Goal: Task Accomplishment & Management: Complete application form

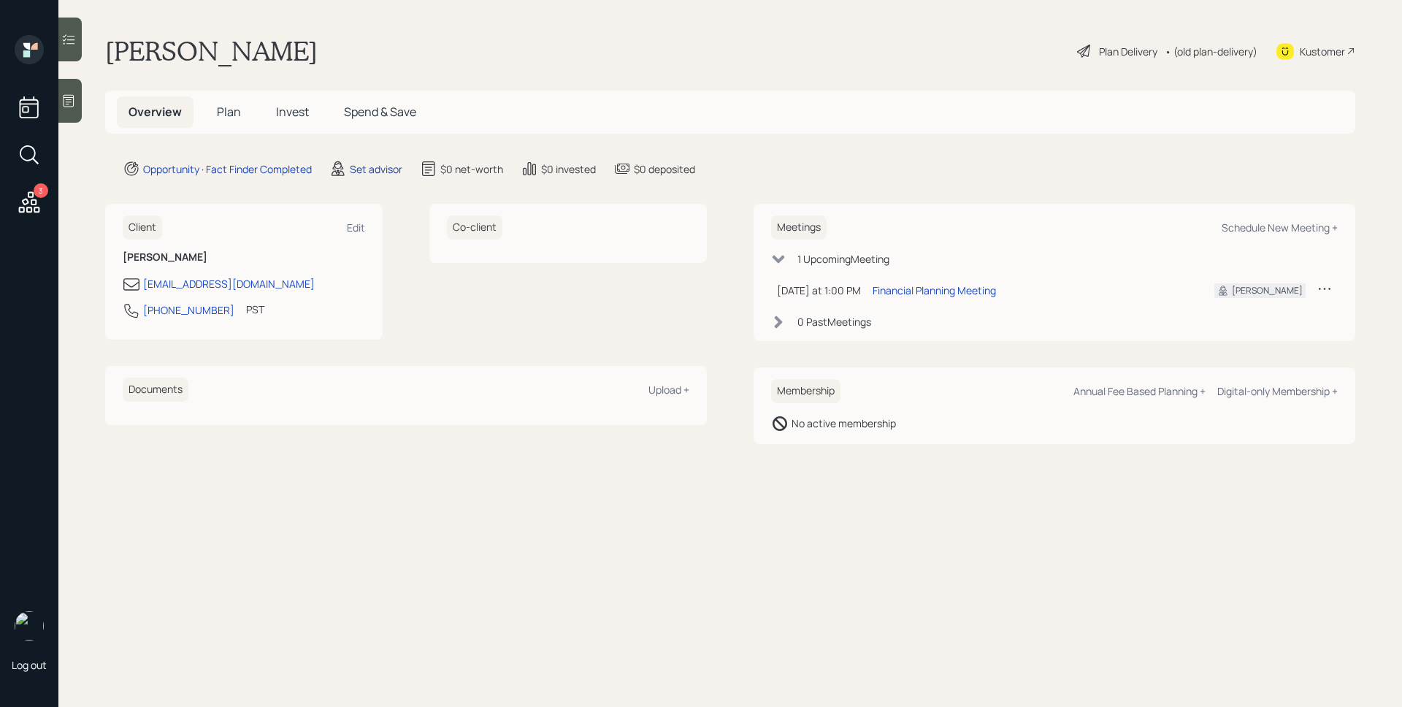
click at [377, 169] on div "Set advisor" at bounding box center [376, 168] width 53 height 15
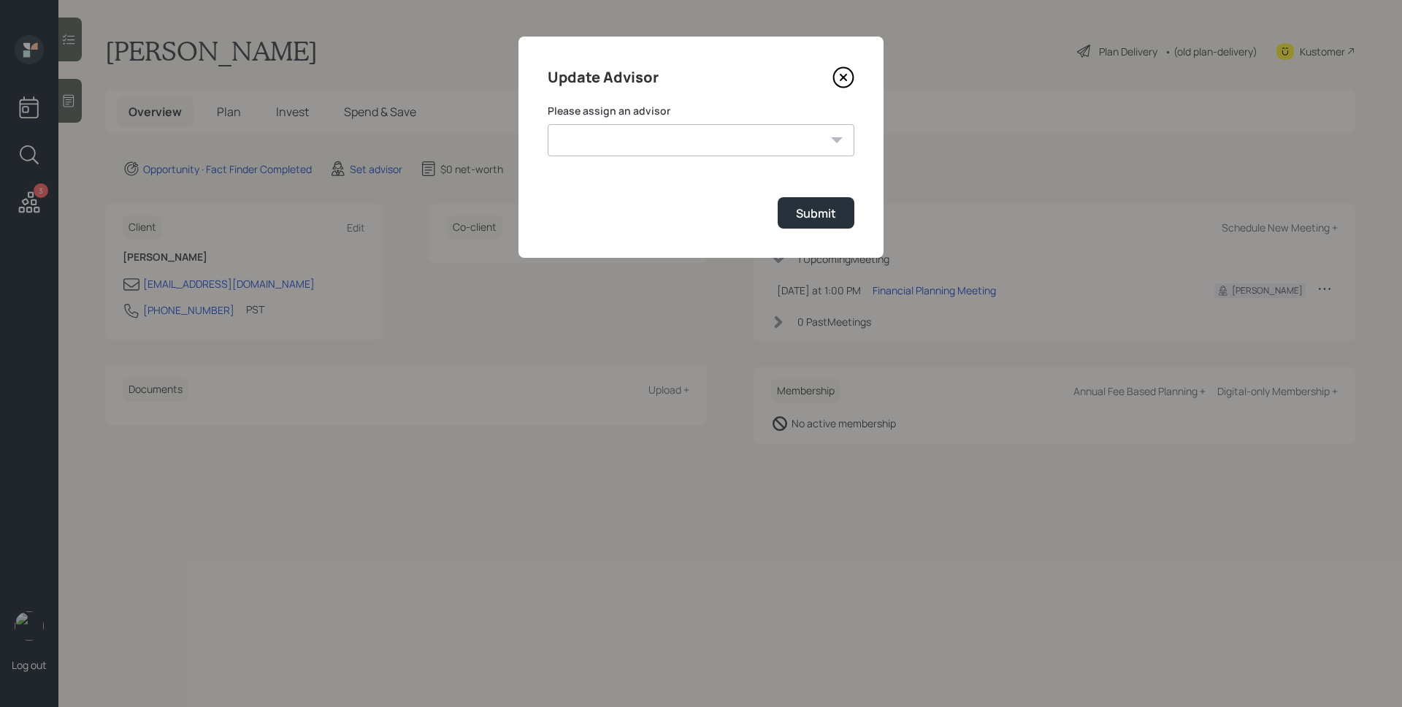
click at [648, 157] on form "Please assign an advisor [PERSON_NAME] [PERSON_NAME] [PERSON_NAME] End [PERSON_…" at bounding box center [701, 166] width 307 height 125
click at [648, 150] on select "[PERSON_NAME] [PERSON_NAME] [PERSON_NAME] End [PERSON_NAME] [PERSON_NAME] [PERS…" at bounding box center [701, 140] width 307 height 32
select select "d946c976-65aa-4529-ac9d-02c4f1114fc0"
click at [548, 124] on select "[PERSON_NAME] [PERSON_NAME] [PERSON_NAME] End [PERSON_NAME] [PERSON_NAME] [PERS…" at bounding box center [701, 140] width 307 height 32
click at [801, 223] on button "Submit" at bounding box center [816, 212] width 77 height 31
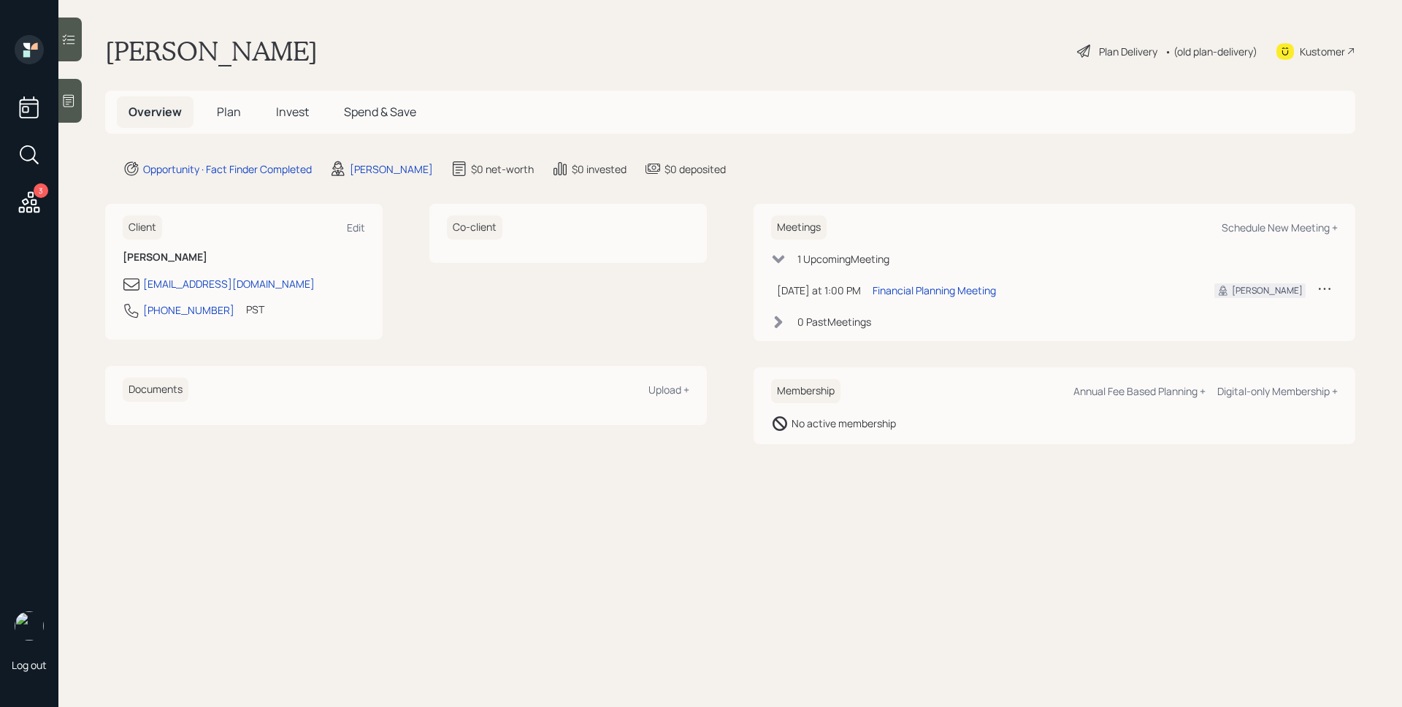
click at [71, 100] on icon at bounding box center [68, 100] width 15 height 15
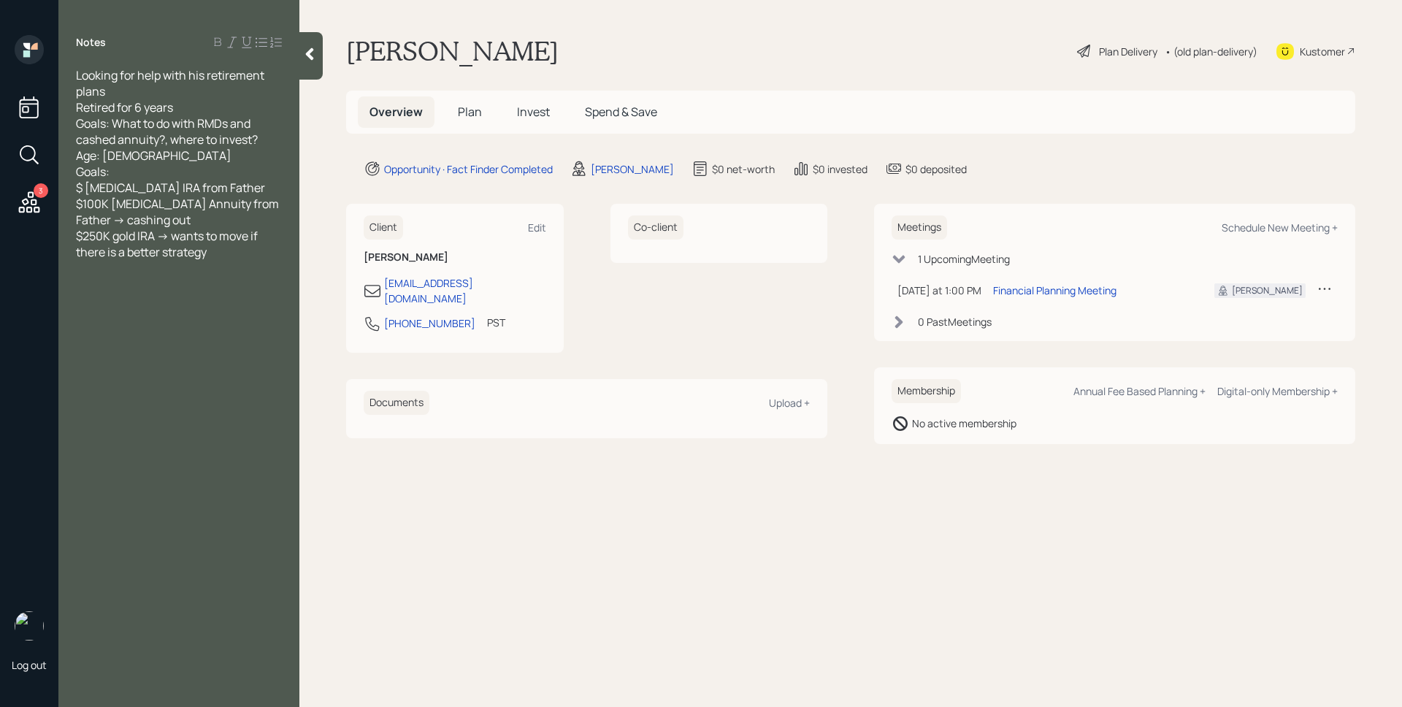
click at [470, 118] on span "Plan" at bounding box center [470, 112] width 24 height 16
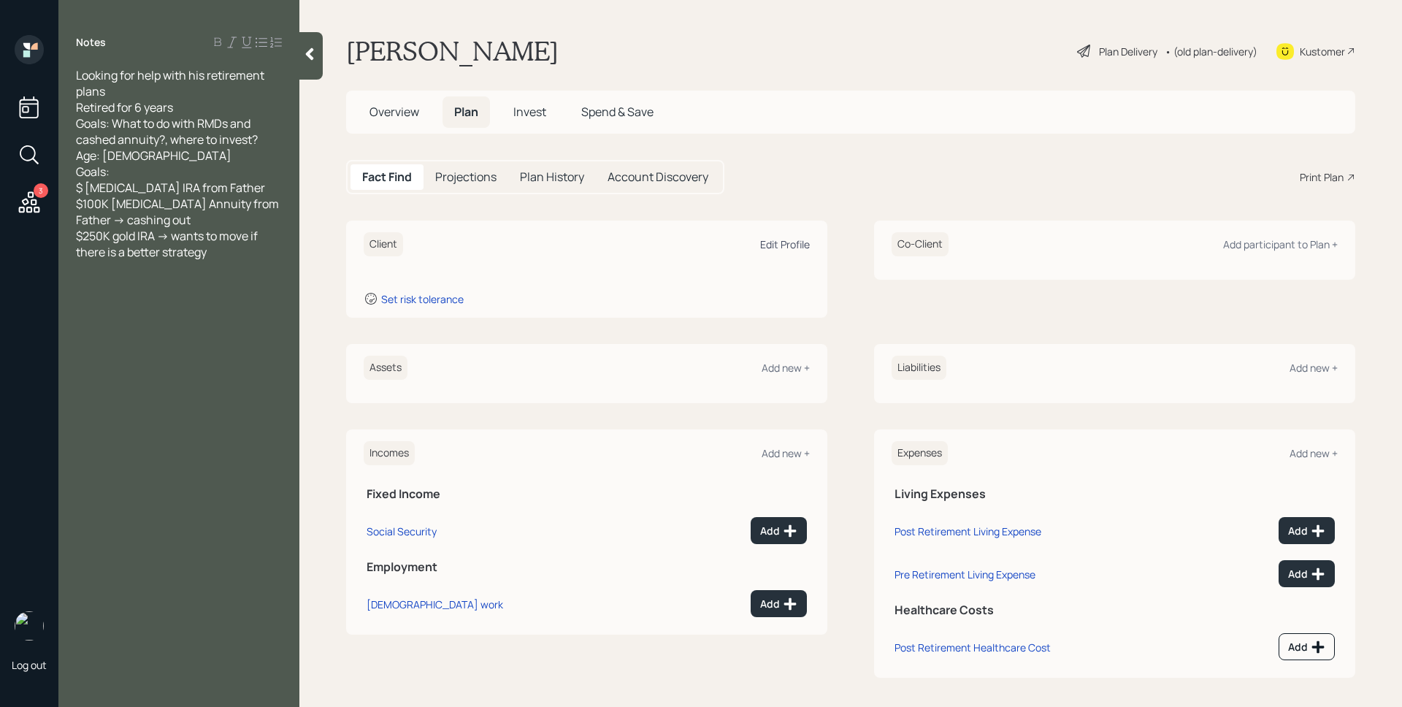
click at [785, 237] on div "Edit Profile" at bounding box center [785, 244] width 50 height 14
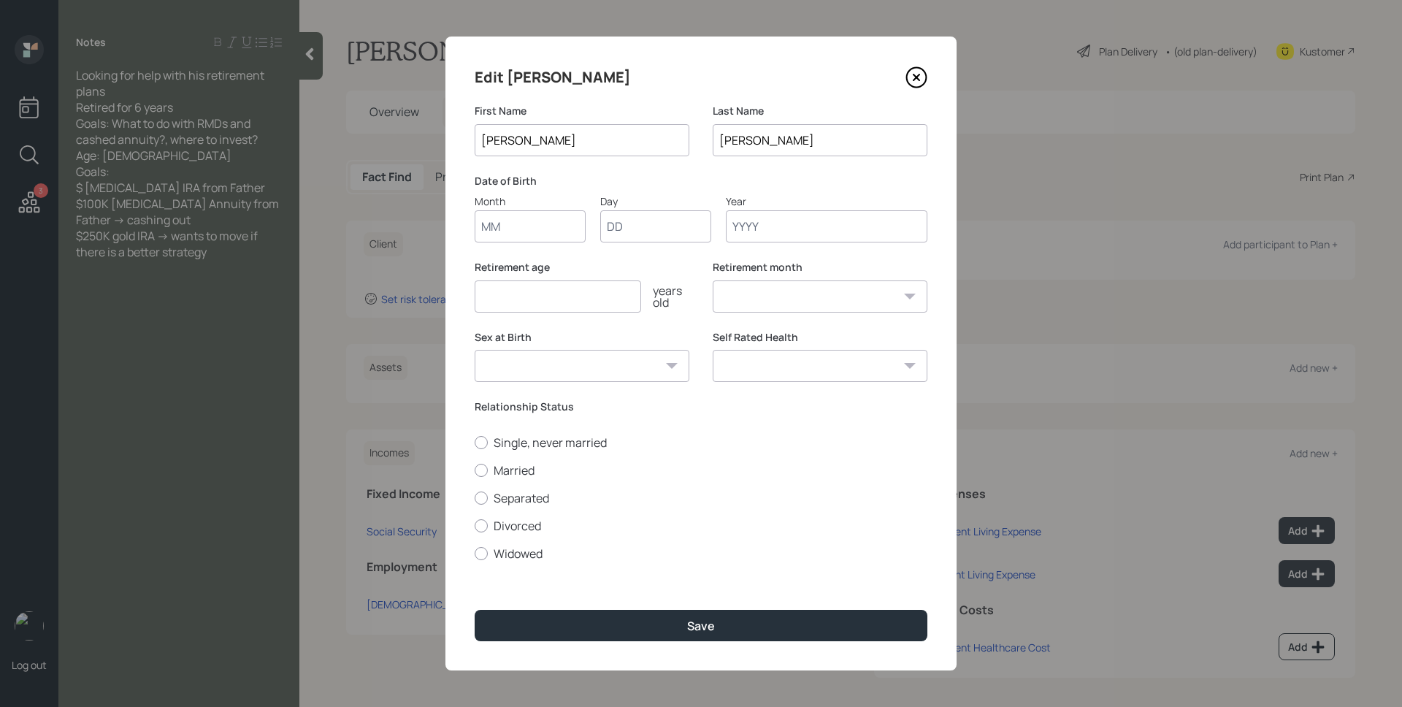
click at [537, 240] on input "Month" at bounding box center [530, 226] width 111 height 32
click at [505, 223] on input "06" at bounding box center [530, 226] width 111 height 32
type input "01"
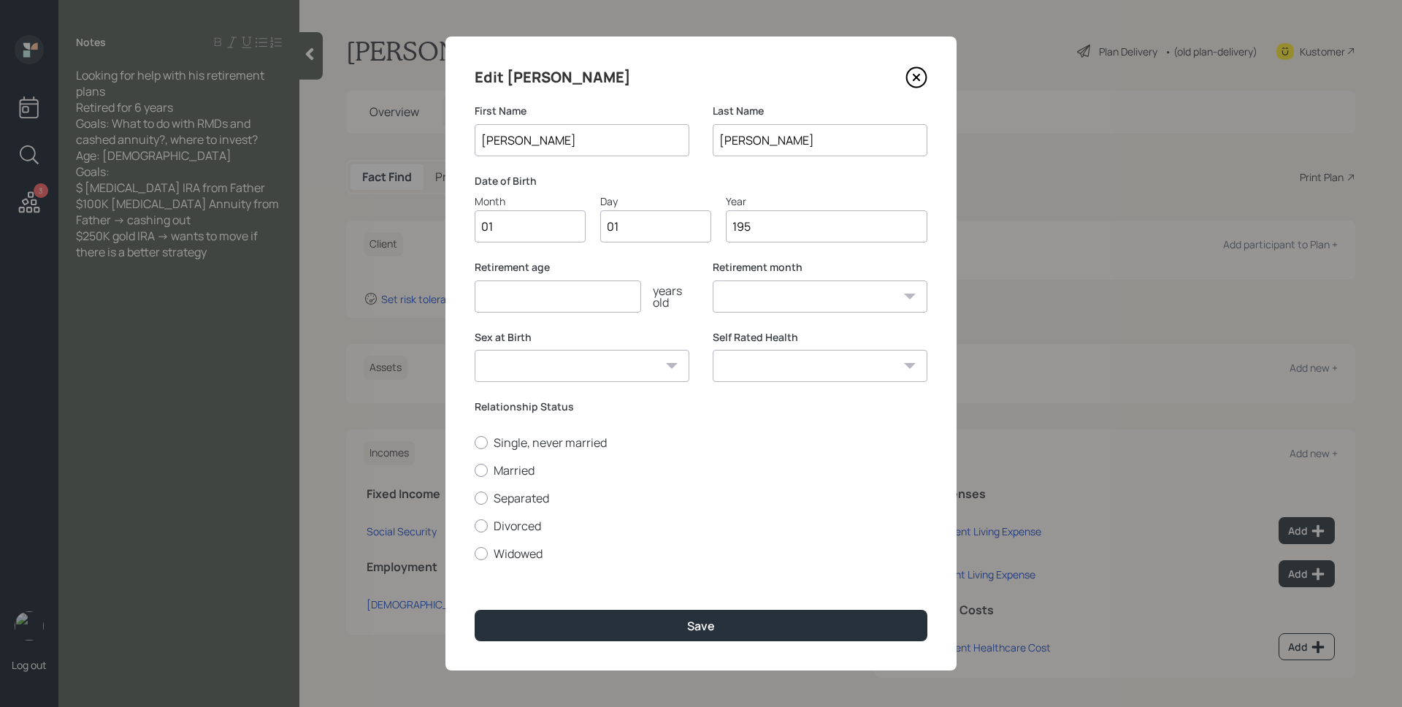
type input "1952"
select select "1"
type input "1952"
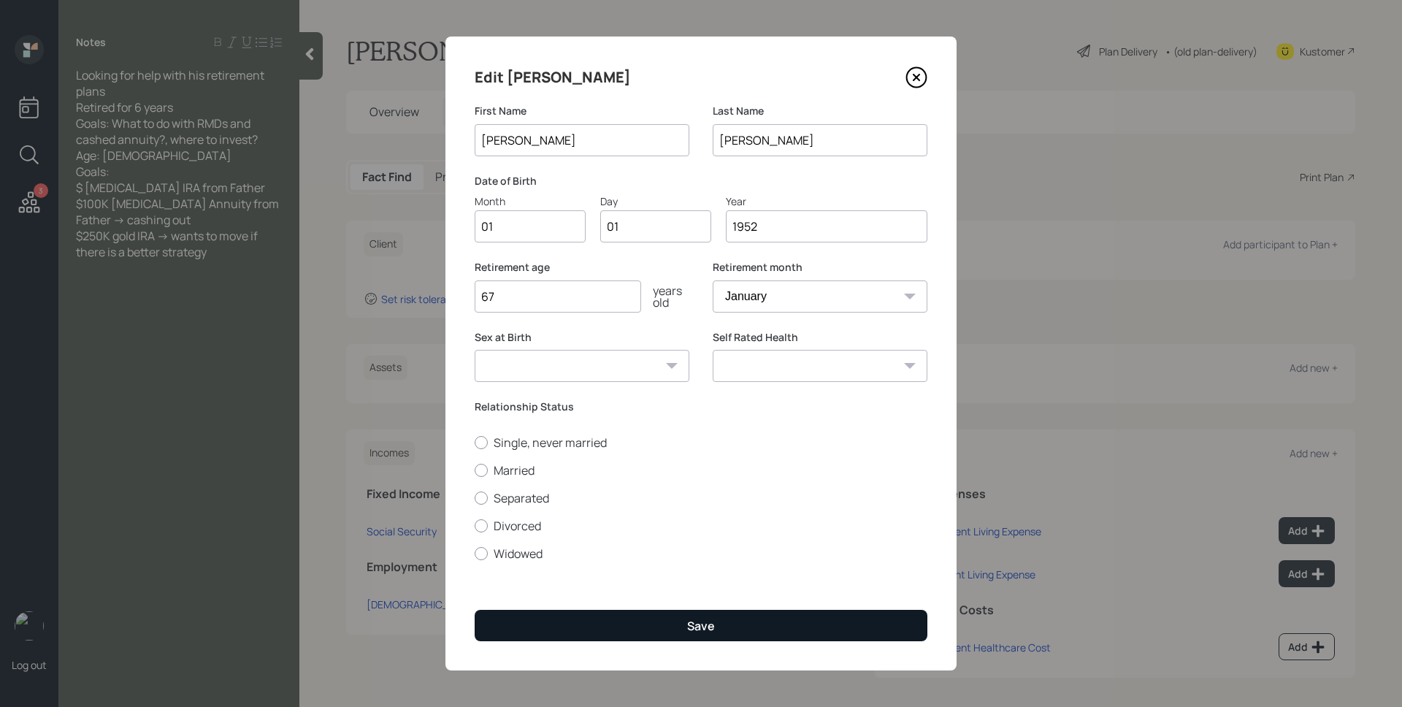
type input "67"
click at [724, 612] on button "Save" at bounding box center [701, 625] width 453 height 31
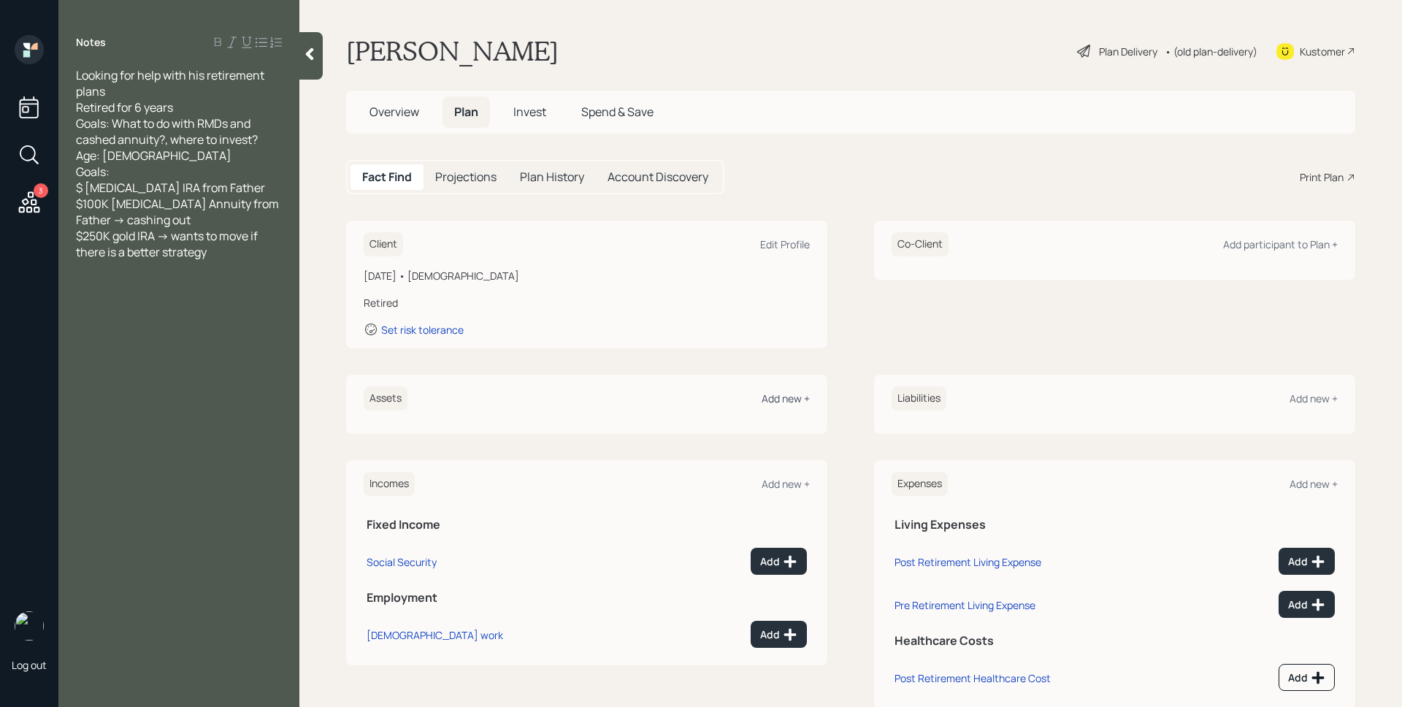
click at [767, 402] on div "Add new +" at bounding box center [786, 398] width 48 height 14
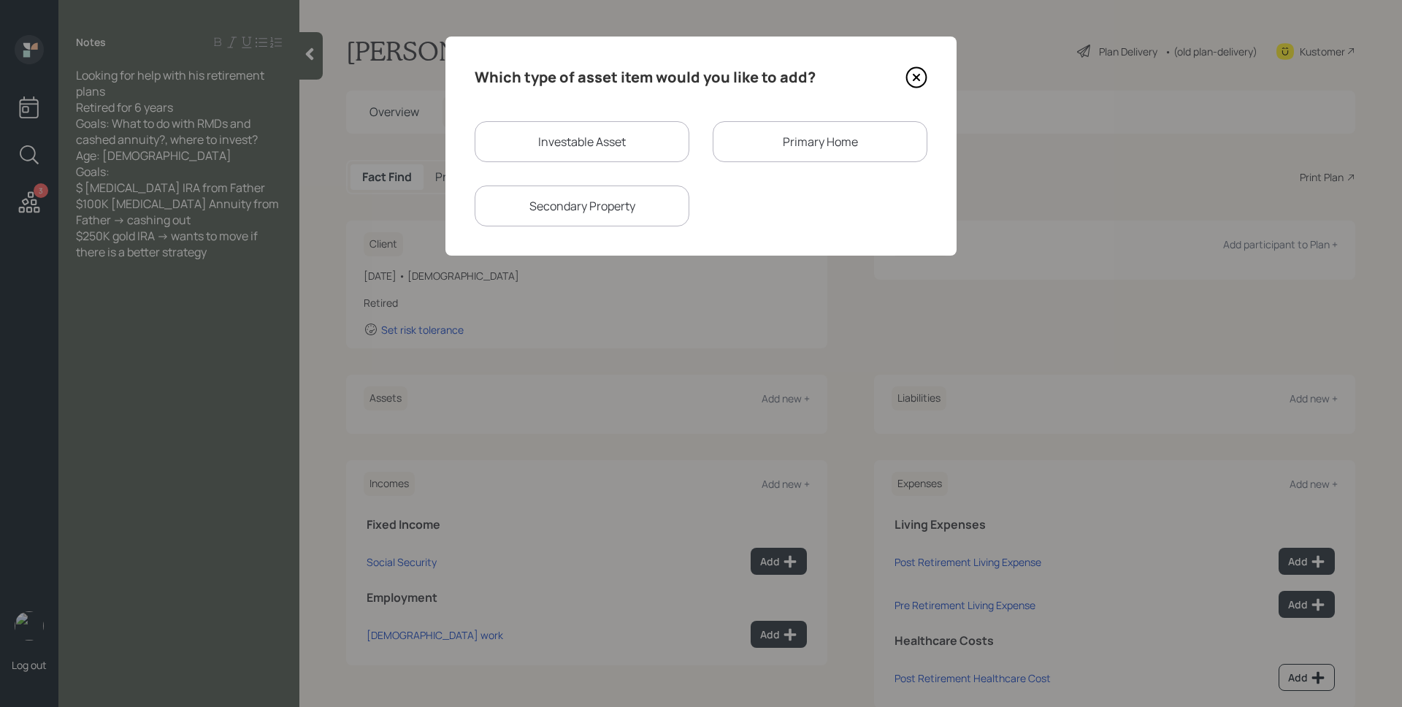
click at [582, 147] on div "Investable Asset" at bounding box center [582, 141] width 215 height 41
select select "taxable"
select select "balanced"
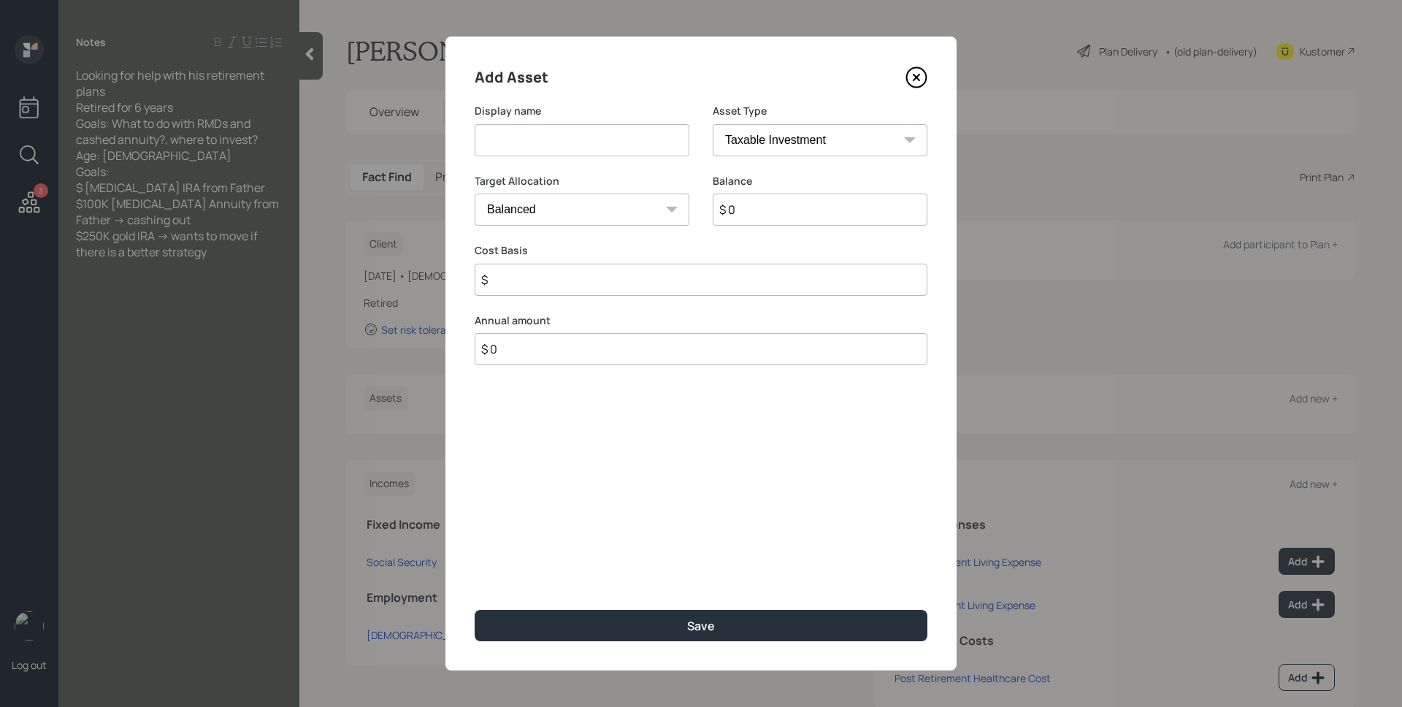
click at [582, 147] on input at bounding box center [582, 140] width 215 height 32
type input "Inherited IRA"
click at [749, 153] on select "SEP [PERSON_NAME] IRA 401(k) [PERSON_NAME] 401(k) 403(b) [PERSON_NAME] 403(b) 4…" at bounding box center [820, 140] width 215 height 32
select select "ira"
click at [713, 124] on select "SEP [PERSON_NAME] IRA 401(k) [PERSON_NAME] 401(k) 403(b) [PERSON_NAME] 403(b) 4…" at bounding box center [820, 140] width 215 height 32
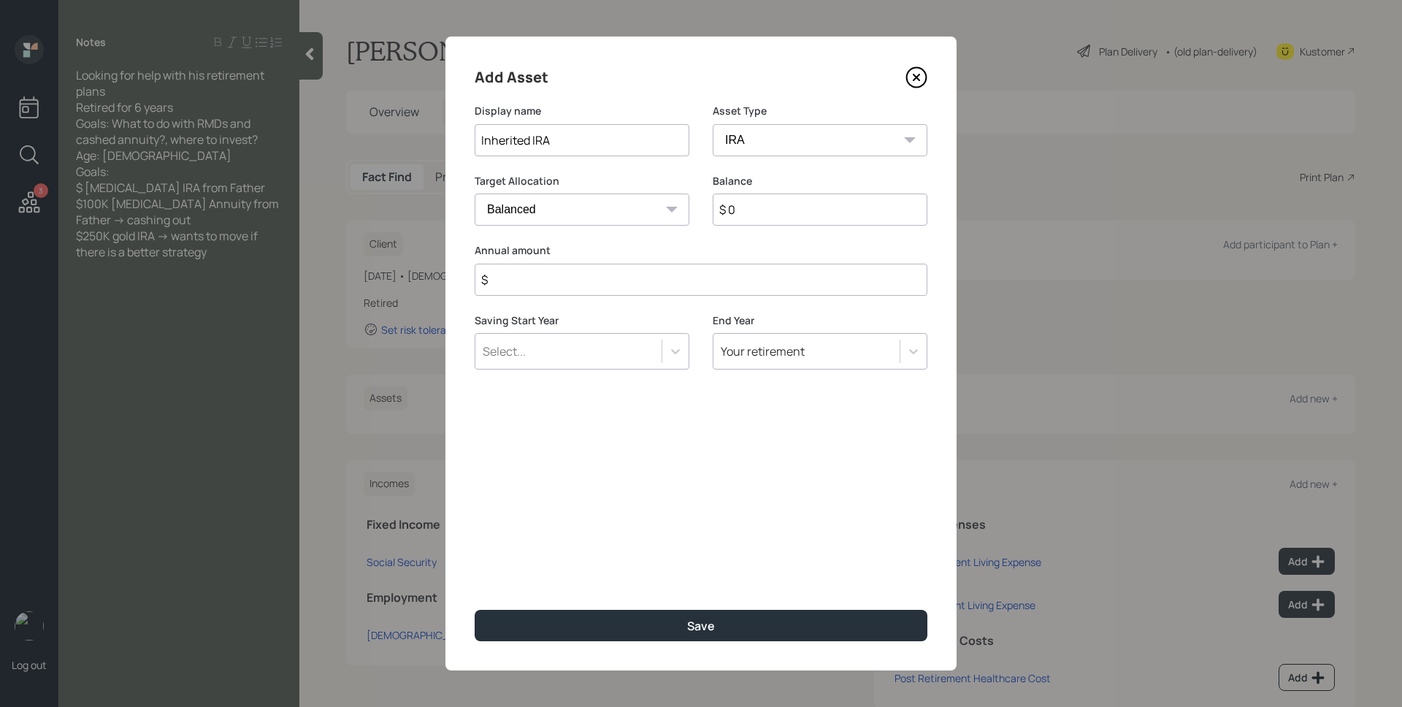
click at [779, 210] on input "$ 0" at bounding box center [820, 210] width 215 height 32
click at [711, 275] on input "$" at bounding box center [701, 280] width 453 height 32
type input "$ 0"
click at [475, 610] on button "Save" at bounding box center [701, 625] width 453 height 31
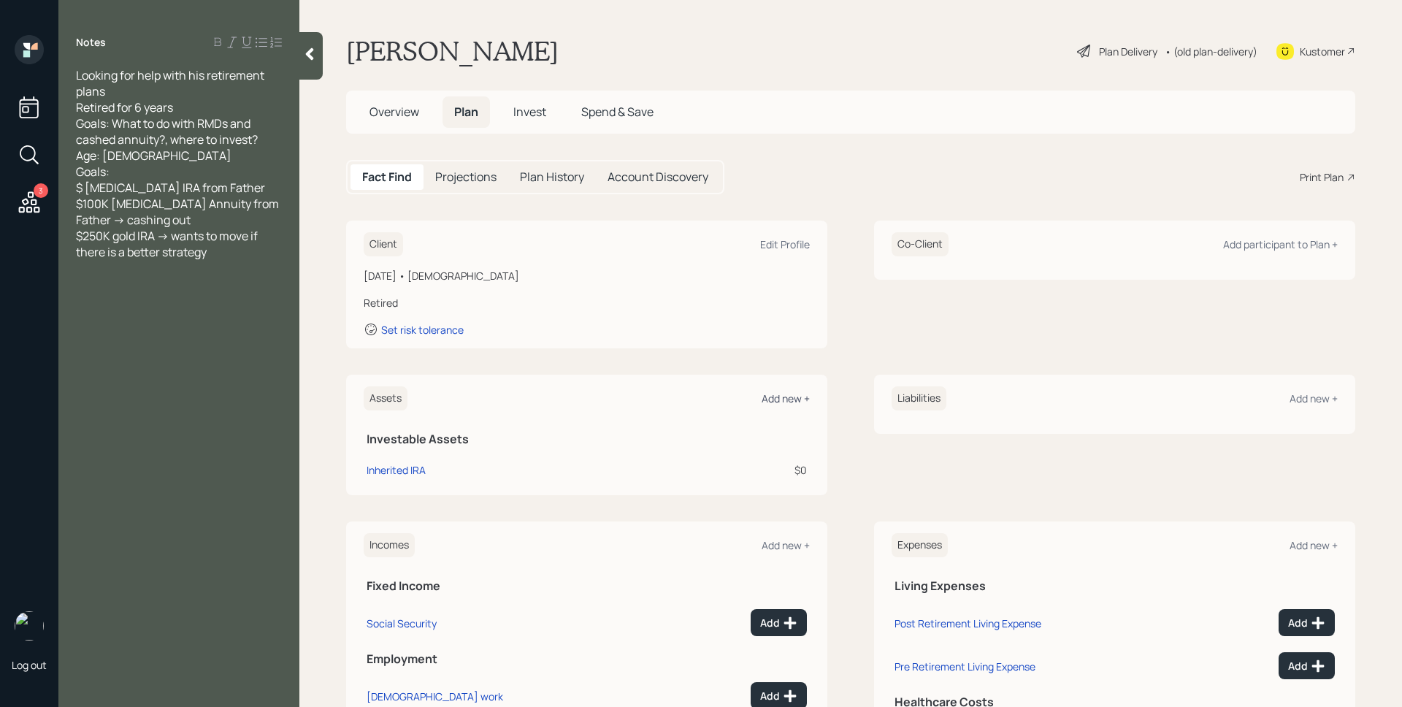
click at [780, 399] on div "Add new +" at bounding box center [786, 398] width 48 height 14
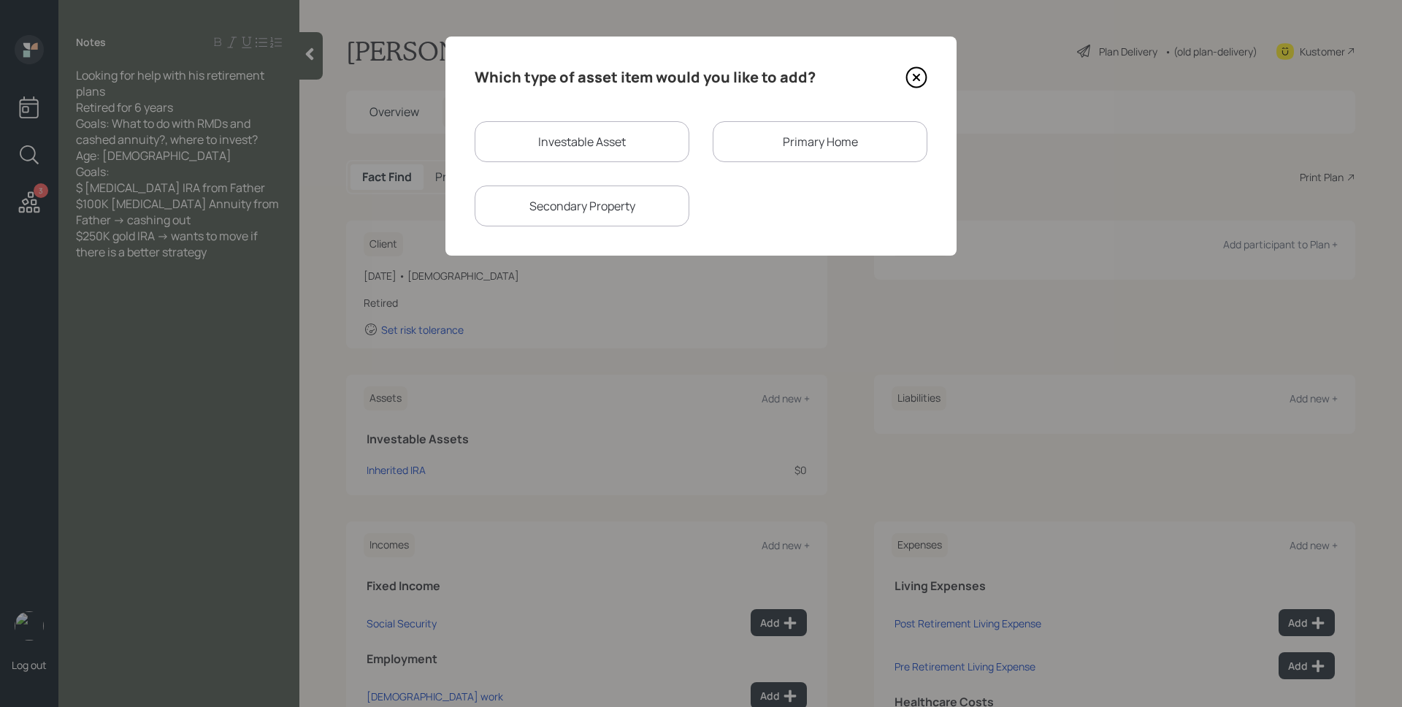
click at [569, 141] on div "Investable Asset" at bounding box center [582, 141] width 215 height 41
select select "taxable"
select select "balanced"
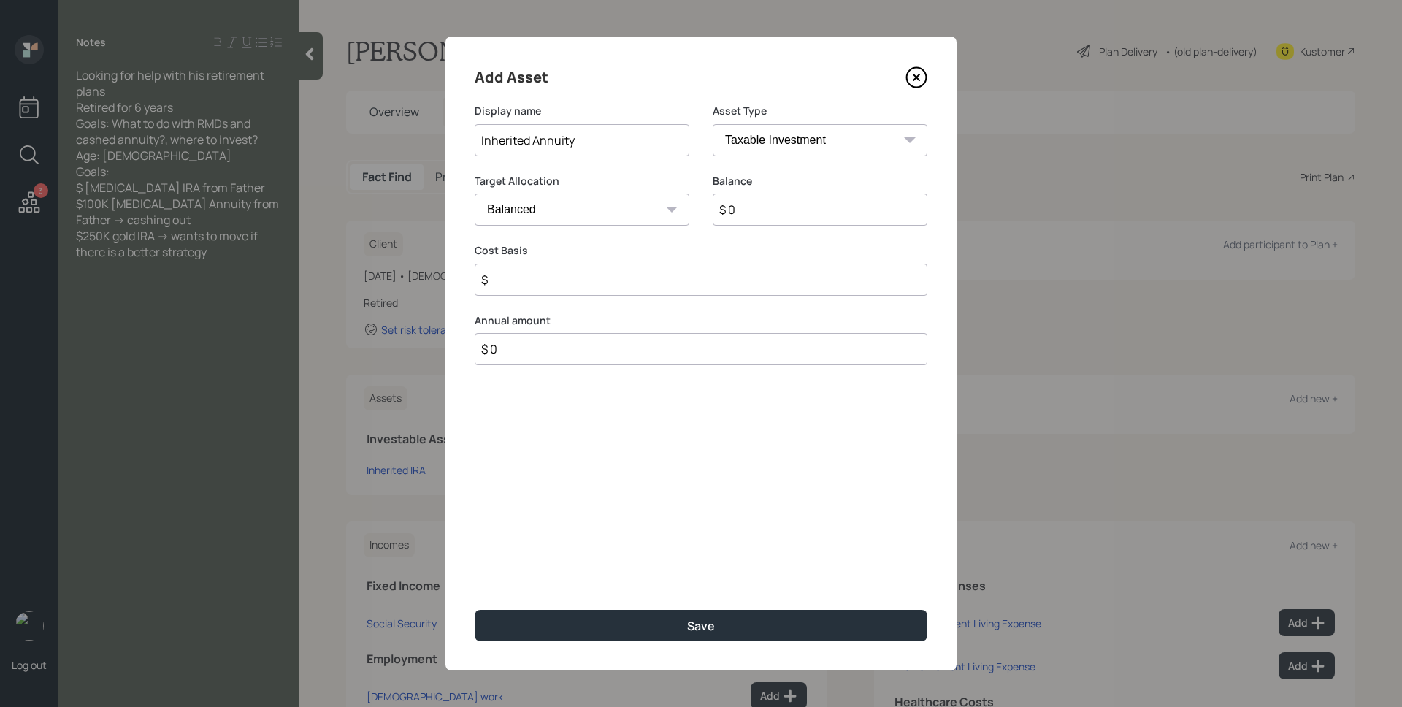
type input "Inherited Annuity"
click at [761, 137] on select "SEP [PERSON_NAME] IRA 401(k) [PERSON_NAME] 401(k) 403(b) [PERSON_NAME] 403(b) 4…" at bounding box center [820, 140] width 215 height 32
select select "ira"
click at [713, 124] on select "SEP [PERSON_NAME] IRA 401(k) [PERSON_NAME] 401(k) 403(b) [PERSON_NAME] 403(b) 4…" at bounding box center [820, 140] width 215 height 32
type input "$"
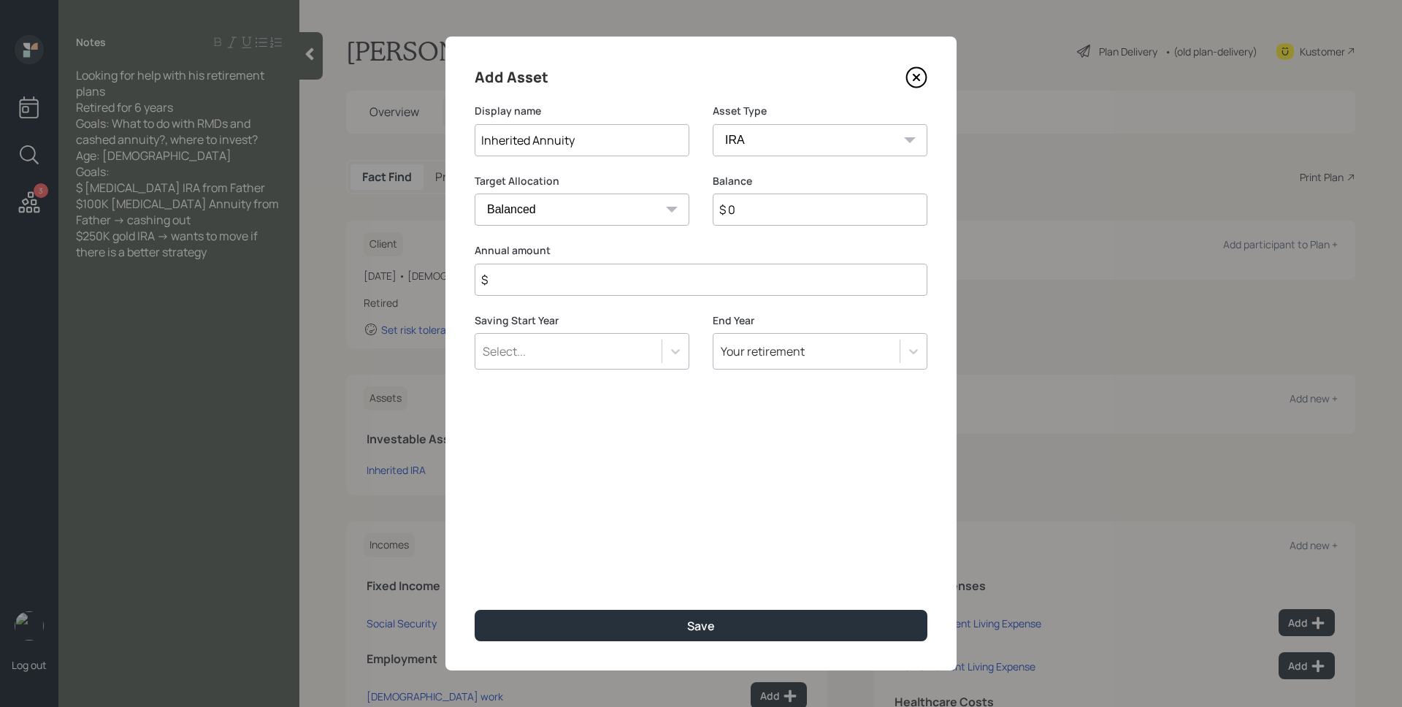
click at [774, 211] on input "$ 0" at bounding box center [820, 210] width 215 height 32
type input "$ 100,000"
type input "$ 0"
click at [475, 610] on button "Save" at bounding box center [701, 625] width 453 height 31
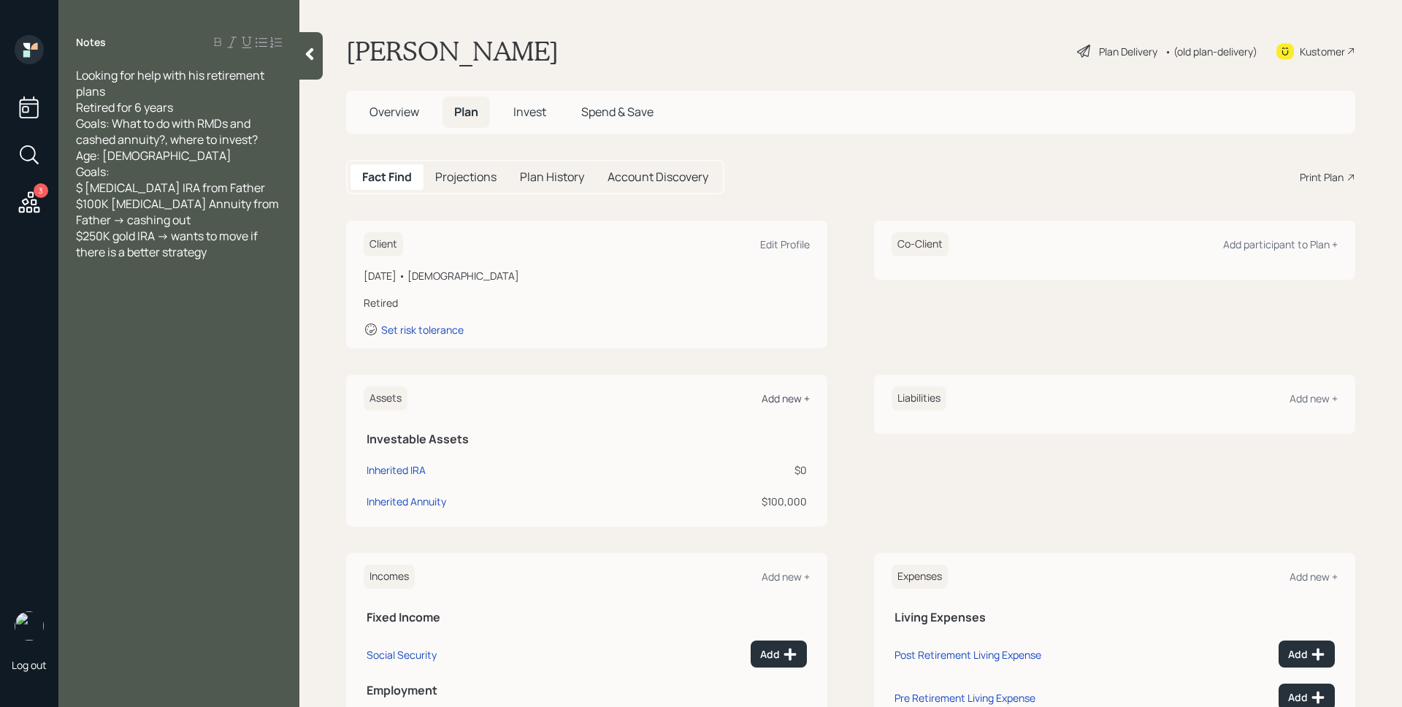
click at [778, 394] on div "Add new +" at bounding box center [786, 398] width 48 height 14
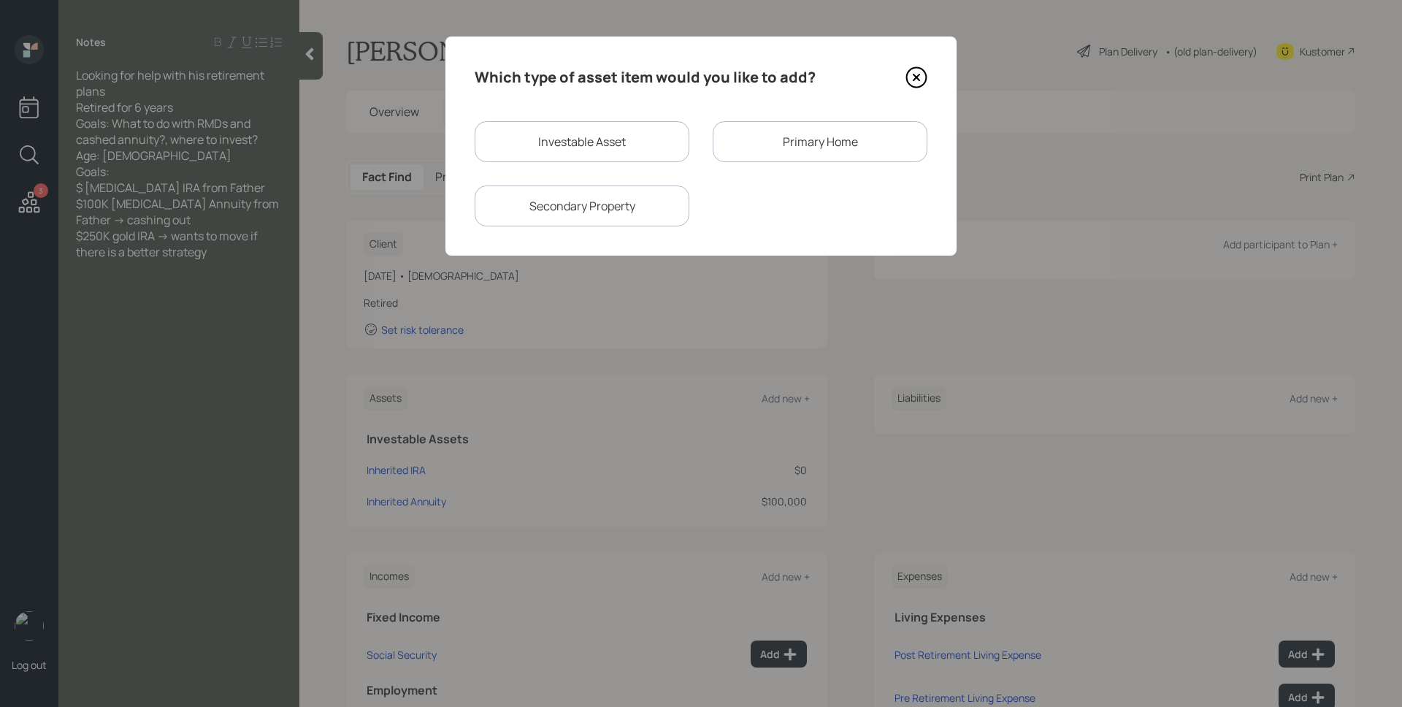
click at [621, 137] on div "Investable Asset" at bounding box center [582, 141] width 215 height 41
select select "taxable"
select select "balanced"
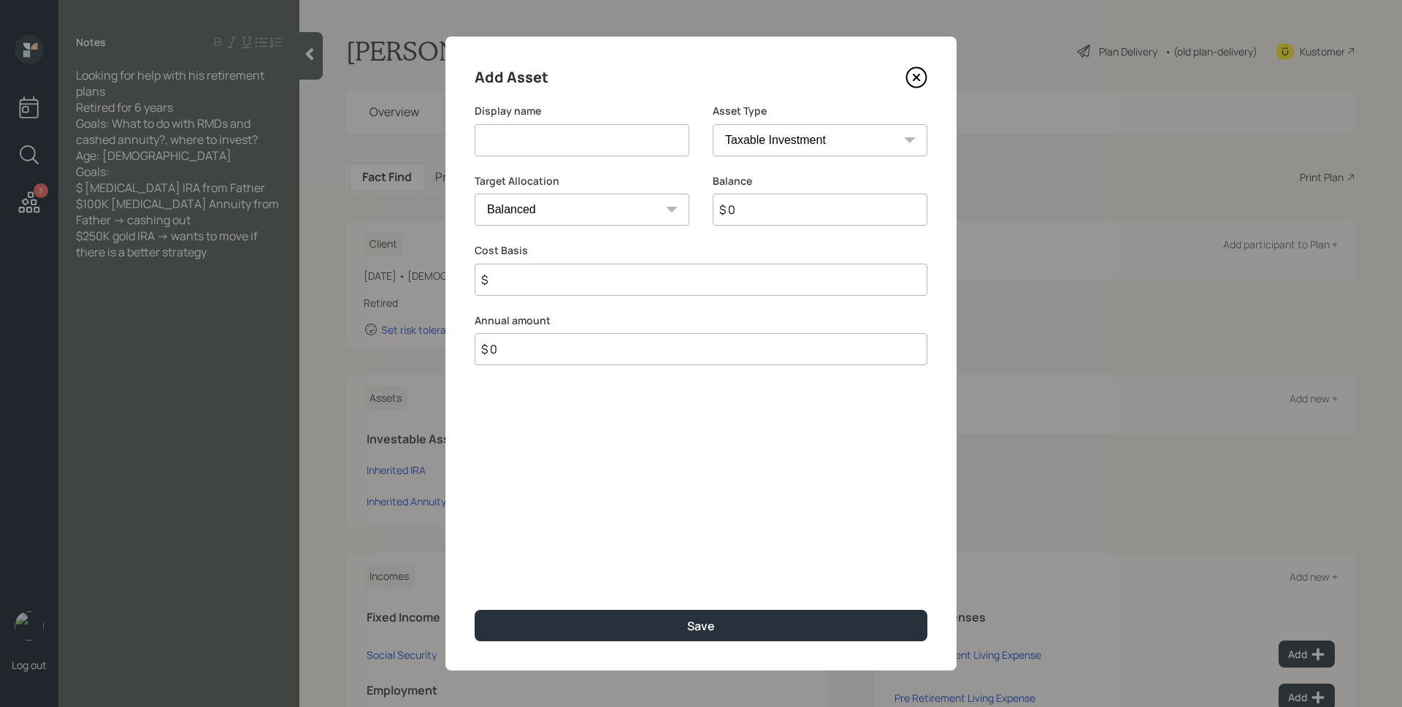
click at [621, 137] on input at bounding box center [582, 140] width 215 height 32
type input "Gold IRA"
click at [781, 137] on select "SEP [PERSON_NAME] IRA 401(k) [PERSON_NAME] 401(k) 403(b) [PERSON_NAME] 403(b) 4…" at bounding box center [820, 140] width 215 height 32
select select "ira"
click at [713, 124] on select "SEP [PERSON_NAME] IRA 401(k) [PERSON_NAME] 401(k) 403(b) [PERSON_NAME] 403(b) 4…" at bounding box center [820, 140] width 215 height 32
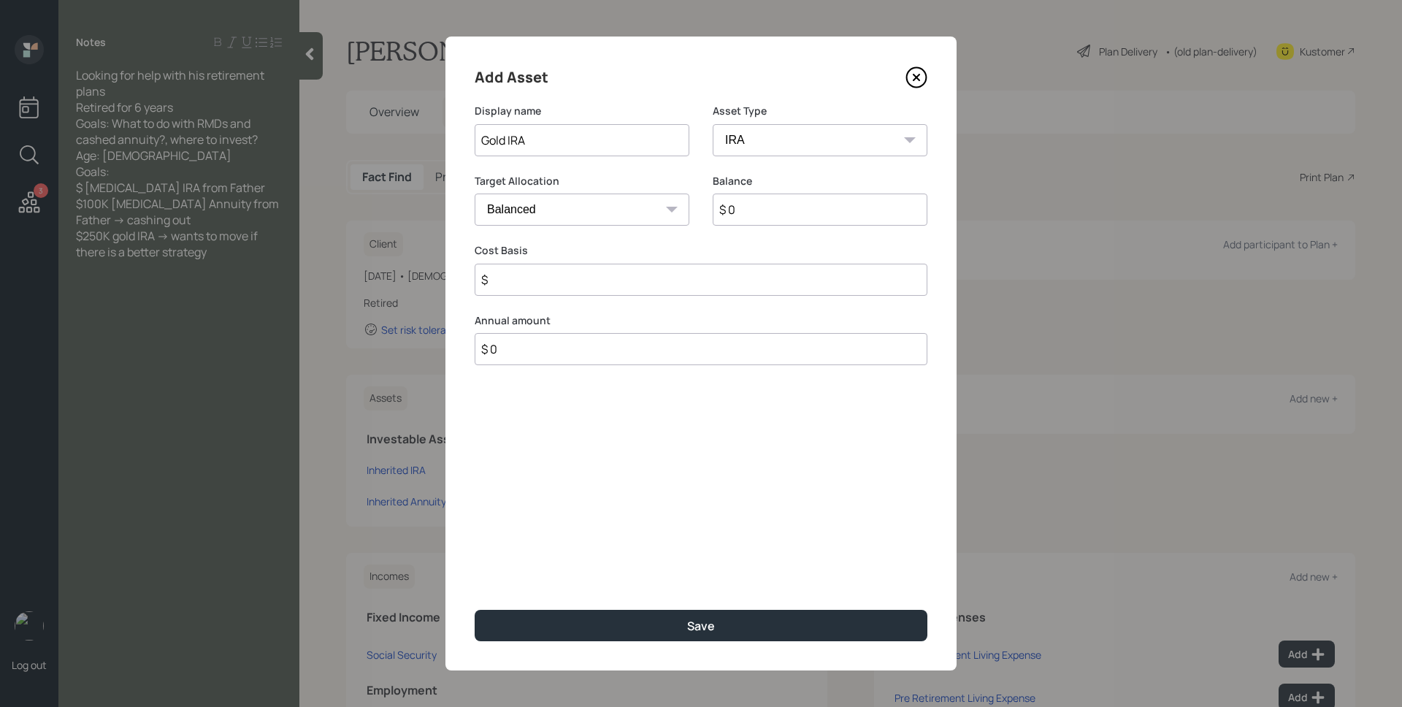
type input "$"
click at [772, 218] on input "$ 0" at bounding box center [820, 210] width 215 height 32
type input "$ 250,000"
type input "$ 0"
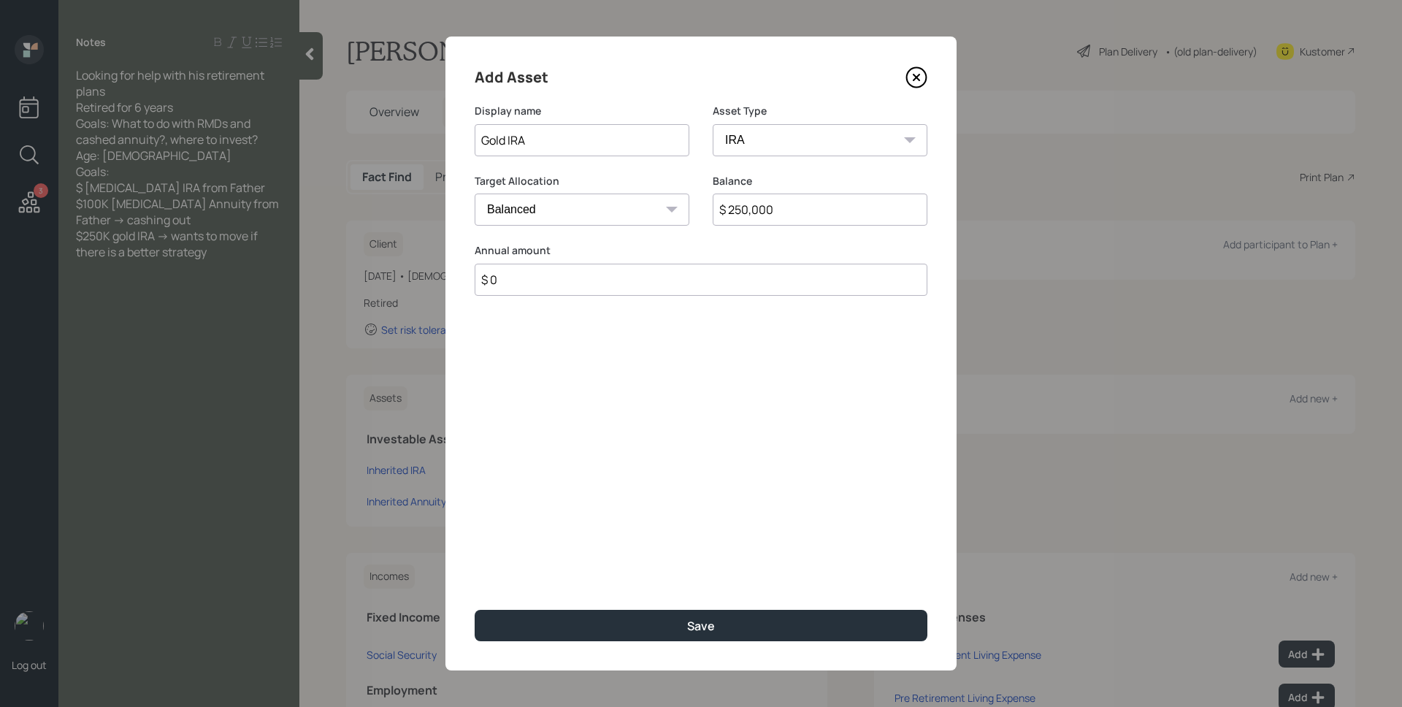
click at [475, 610] on button "Save" at bounding box center [701, 625] width 453 height 31
